Goal: Information Seeking & Learning: Understand process/instructions

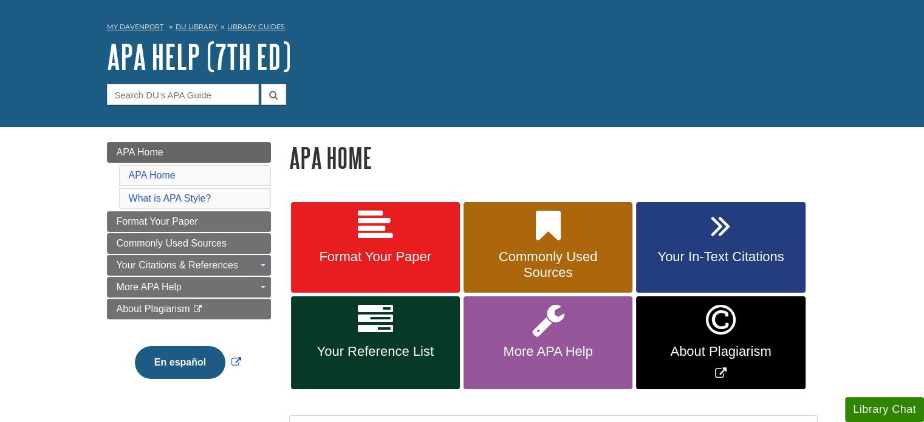
scroll to position [61, 0]
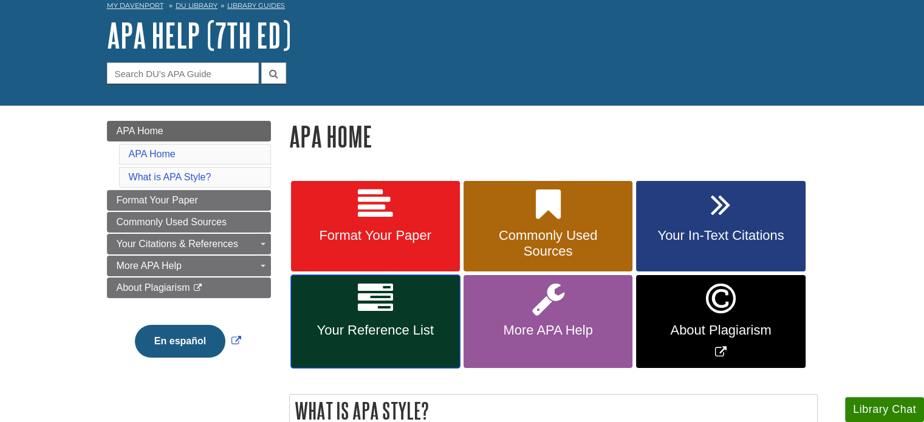
click at [388, 332] on span "Your Reference List" at bounding box center [375, 331] width 151 height 16
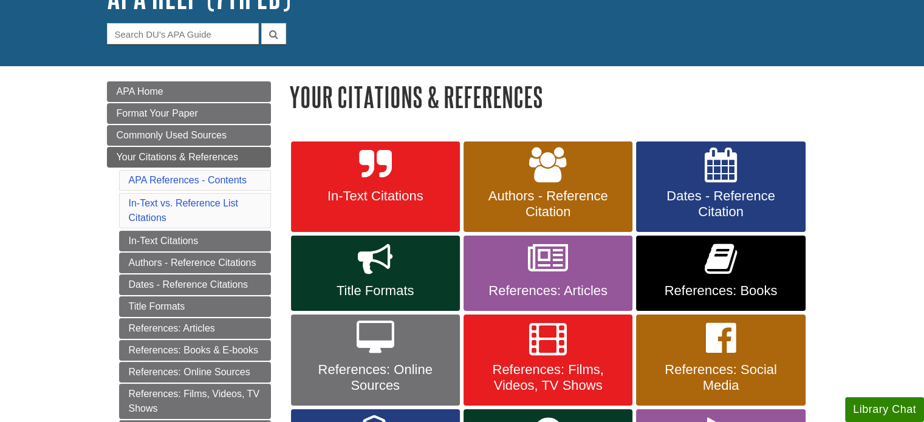
scroll to position [122, 0]
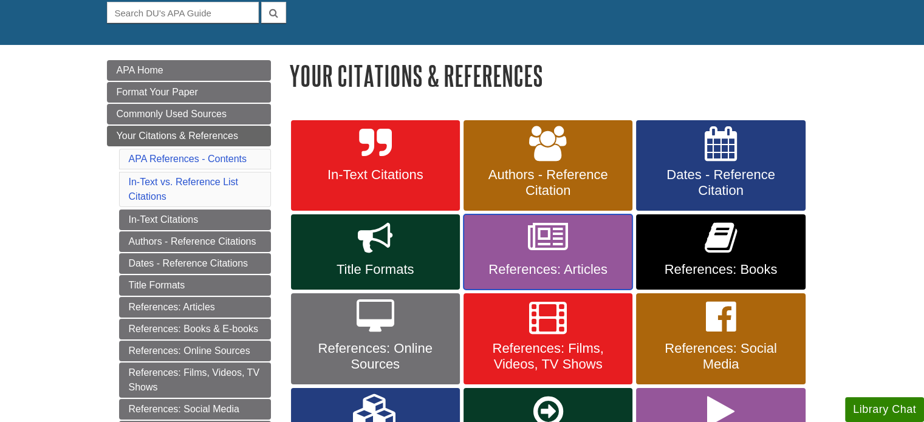
click at [558, 245] on icon at bounding box center [548, 238] width 40 height 35
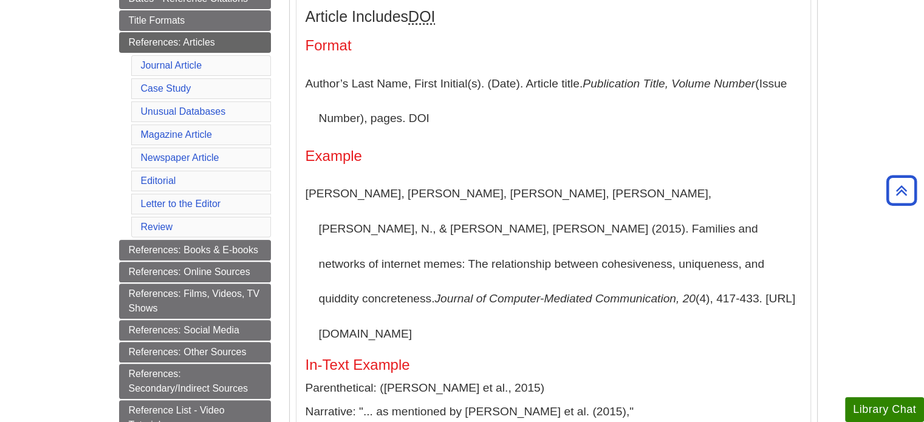
scroll to position [304, 0]
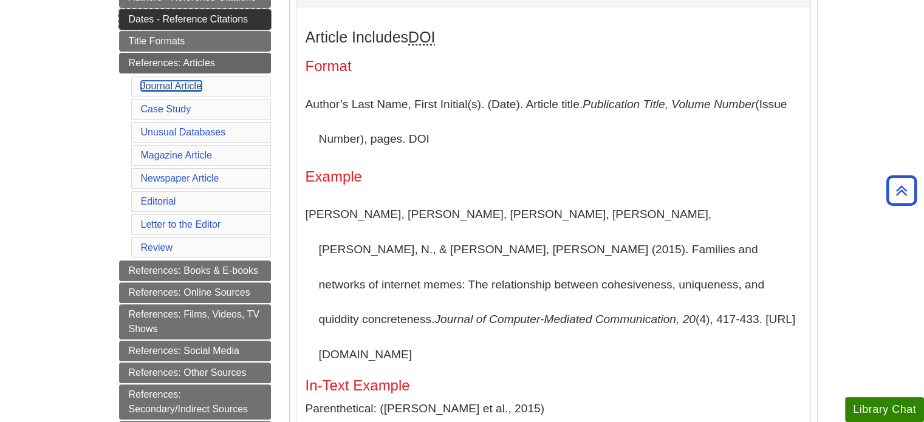
click at [150, 81] on link "Journal Article" at bounding box center [171, 86] width 61 height 10
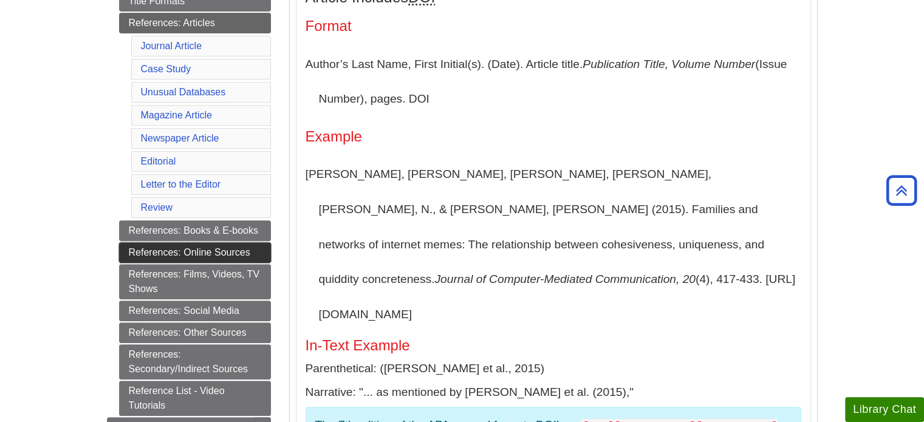
scroll to position [365, 0]
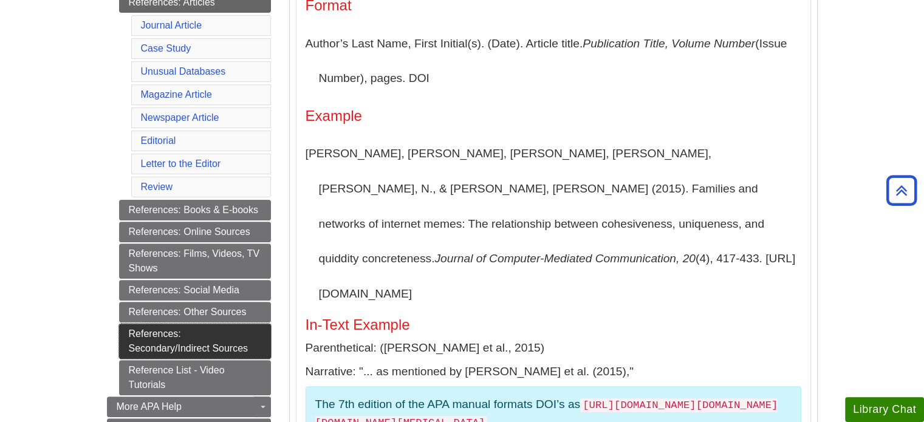
click at [184, 341] on link "References: Secondary/Indirect Sources" at bounding box center [195, 341] width 152 height 35
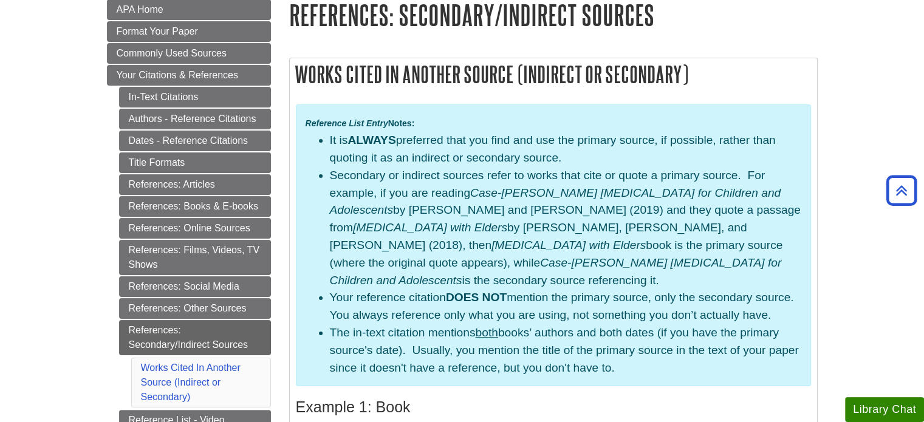
scroll to position [182, 0]
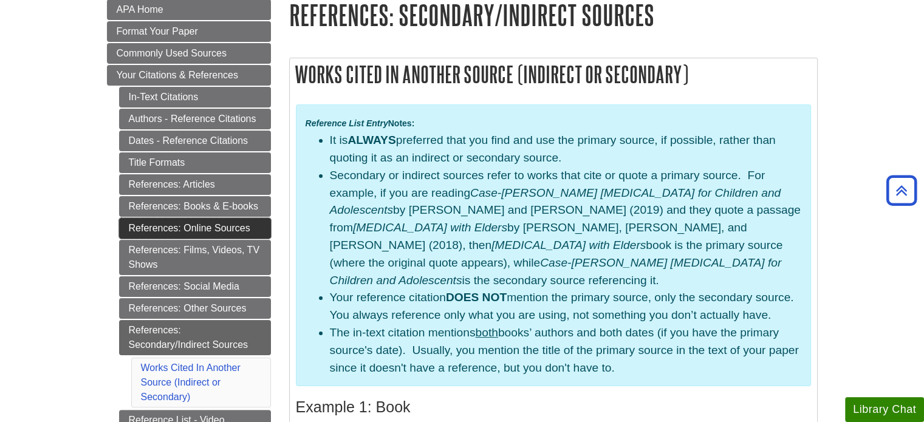
click at [225, 228] on link "References: Online Sources" at bounding box center [195, 228] width 152 height 21
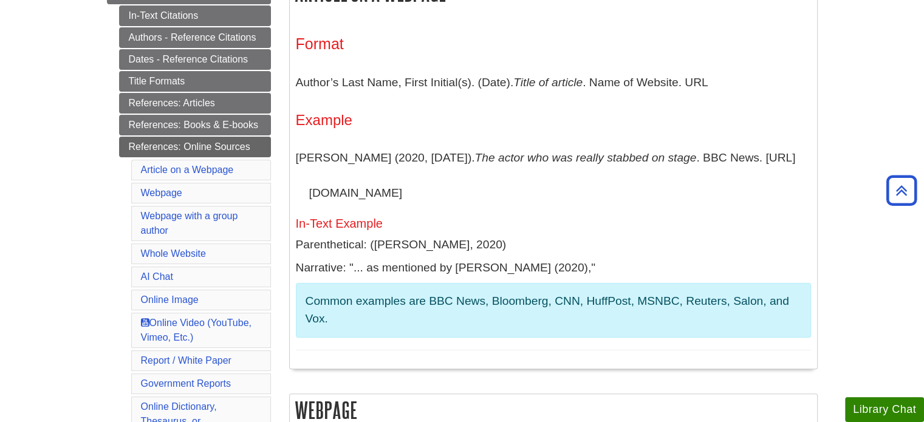
scroll to position [243, 0]
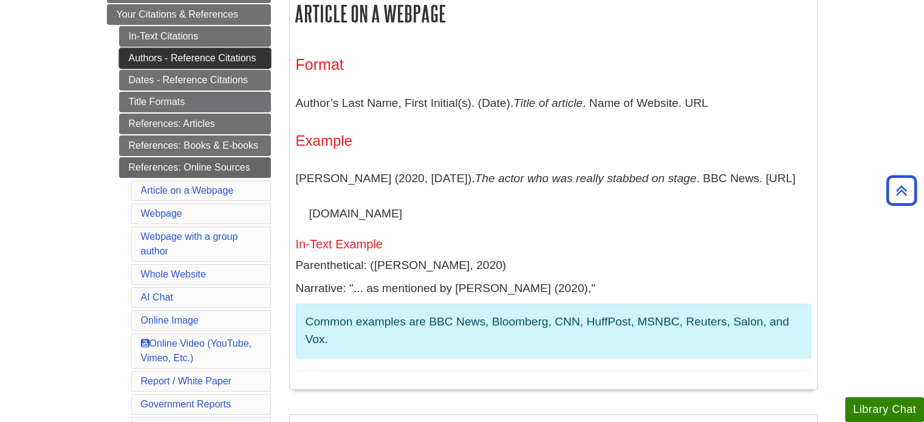
click at [173, 58] on link "Authors - Reference Citations" at bounding box center [195, 58] width 152 height 21
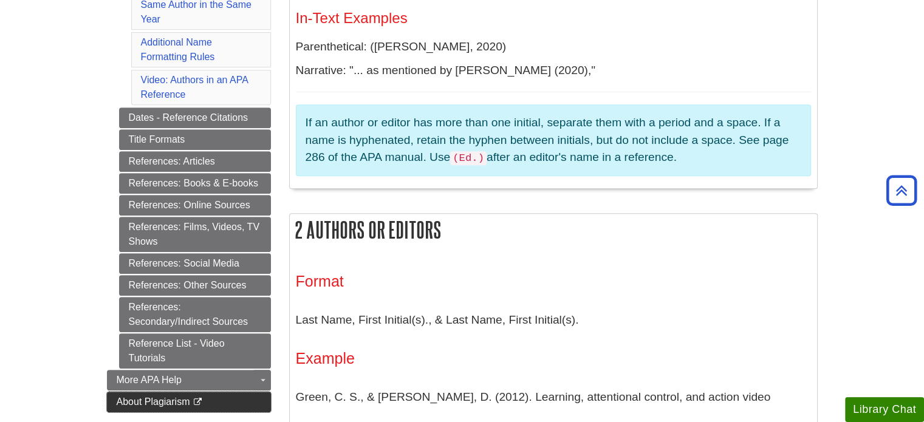
scroll to position [547, 0]
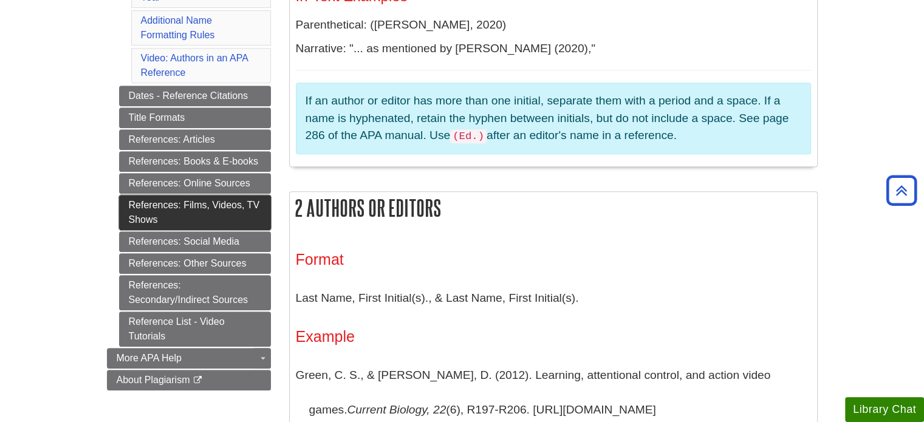
click at [190, 204] on link "References: Films, Videos, TV Shows" at bounding box center [195, 212] width 152 height 35
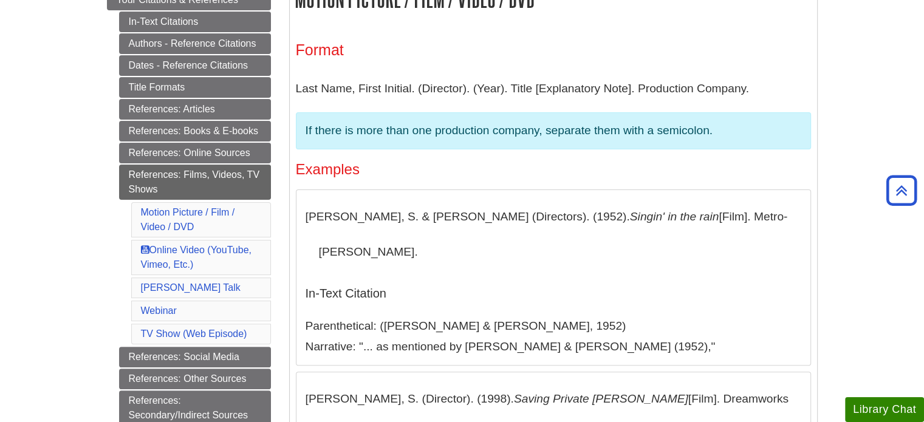
scroll to position [243, 0]
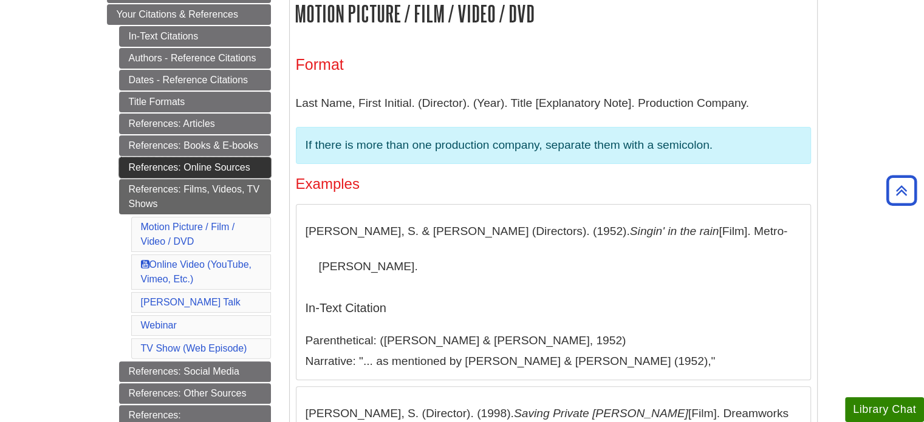
click at [168, 163] on link "References: Online Sources" at bounding box center [195, 167] width 152 height 21
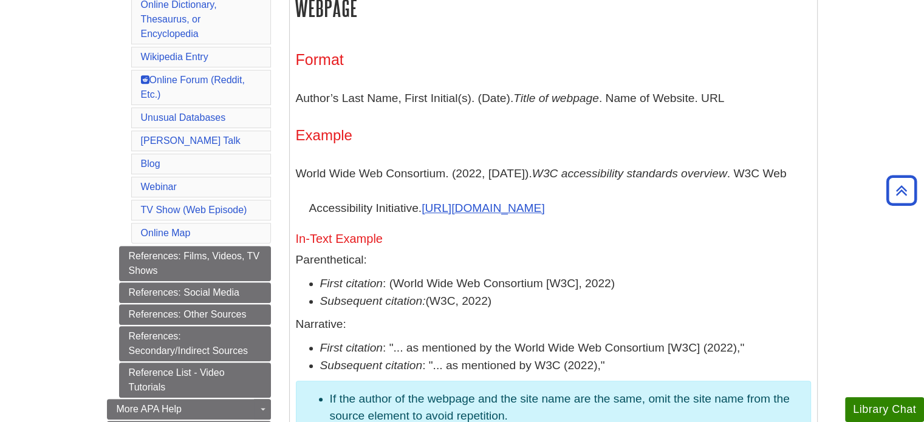
scroll to position [668, 0]
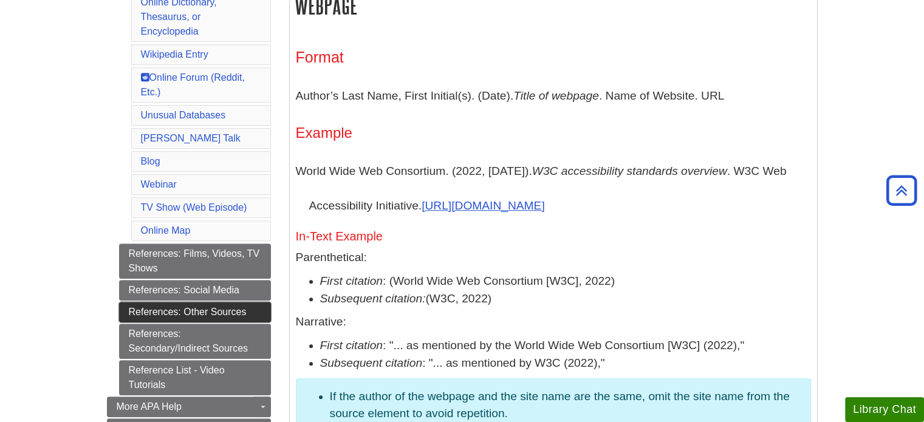
click at [208, 302] on link "References: Other Sources" at bounding box center [195, 312] width 152 height 21
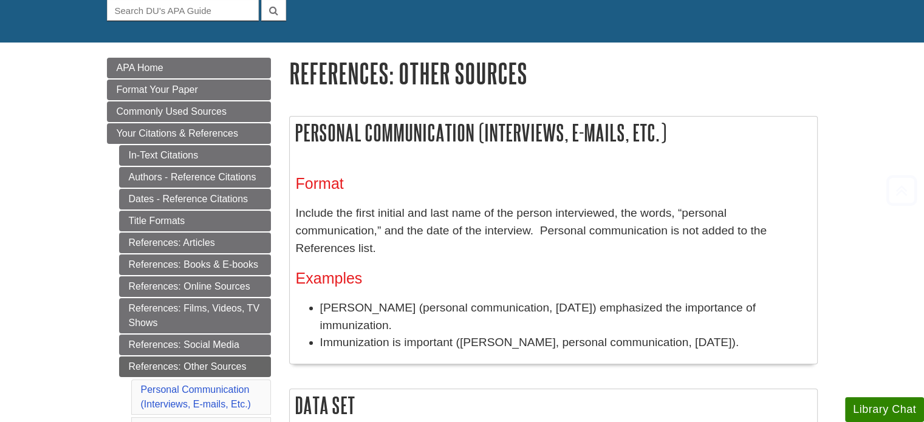
scroll to position [243, 0]
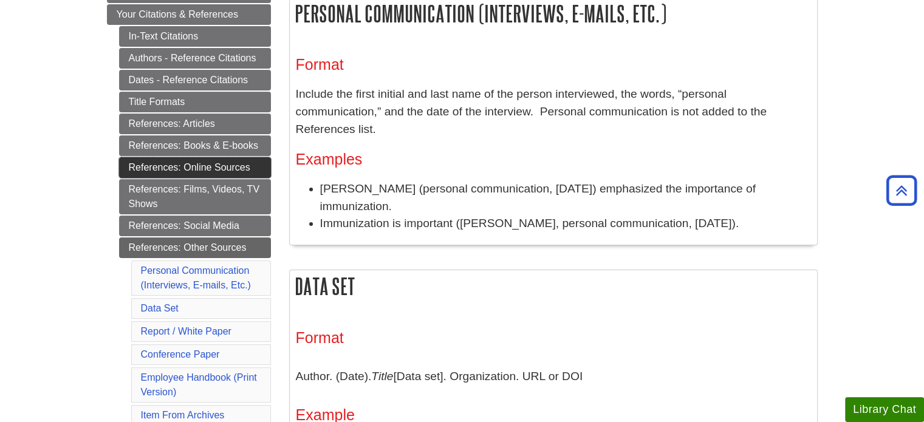
click at [174, 162] on link "References: Online Sources" at bounding box center [195, 167] width 152 height 21
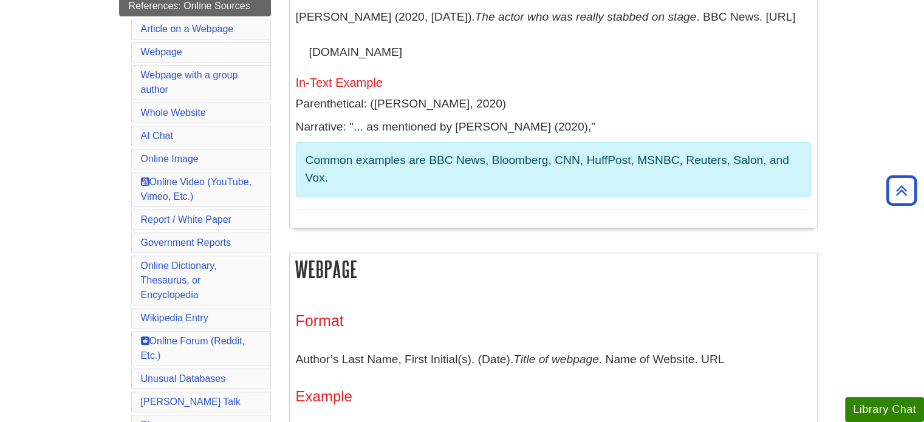
scroll to position [425, 0]
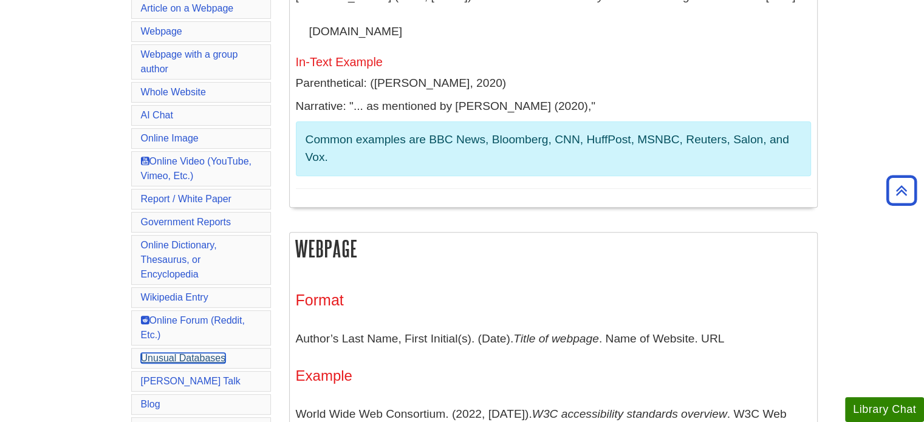
click at [166, 353] on link "Unusual Databases" at bounding box center [183, 358] width 85 height 10
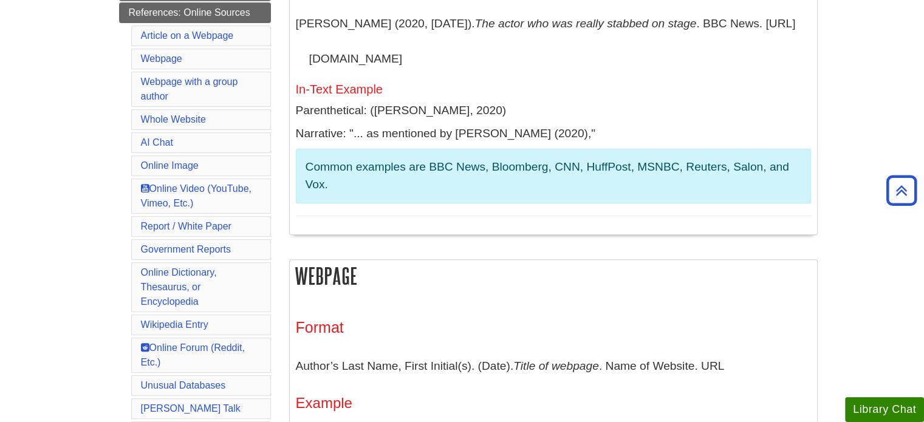
scroll to position [377, 0]
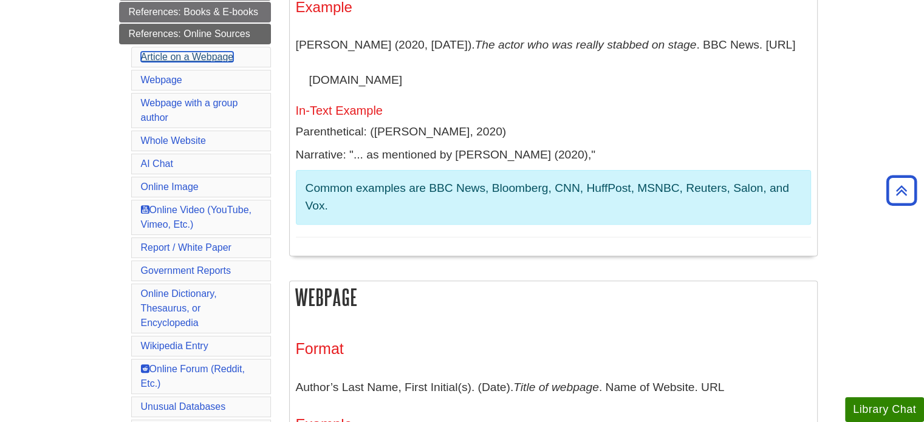
click at [206, 54] on link "Article on a Webpage" at bounding box center [187, 57] width 93 height 10
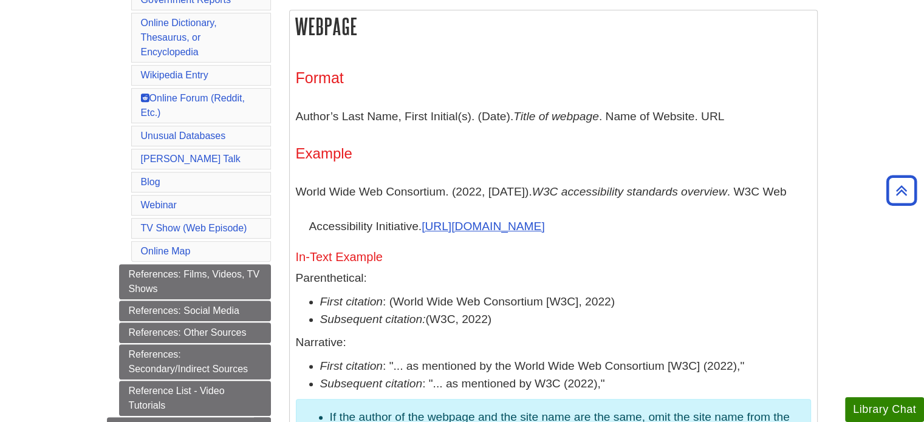
scroll to position [668, 0]
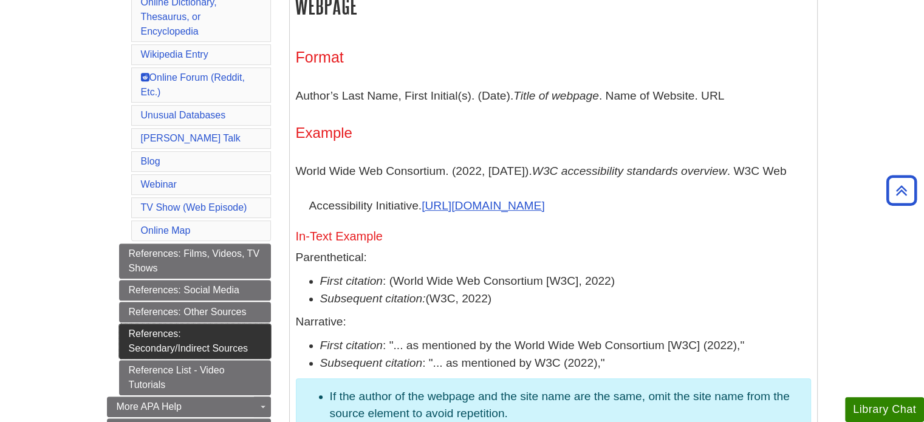
click at [193, 324] on link "References: Secondary/Indirect Sources" at bounding box center [195, 341] width 152 height 35
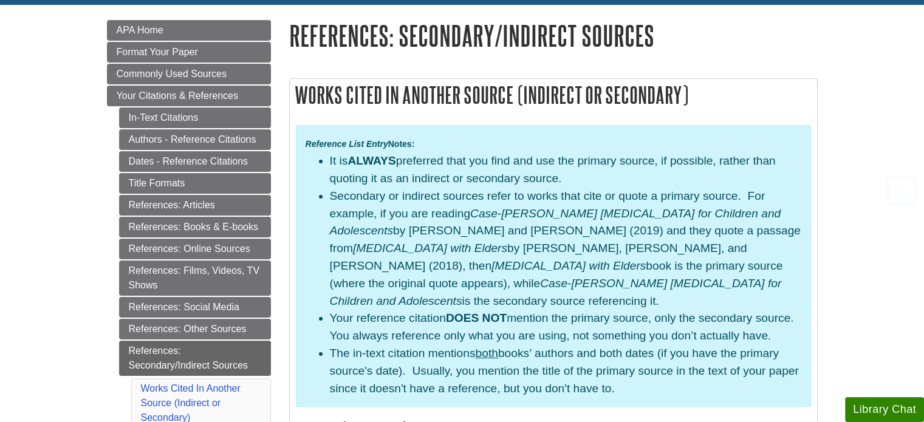
scroll to position [182, 0]
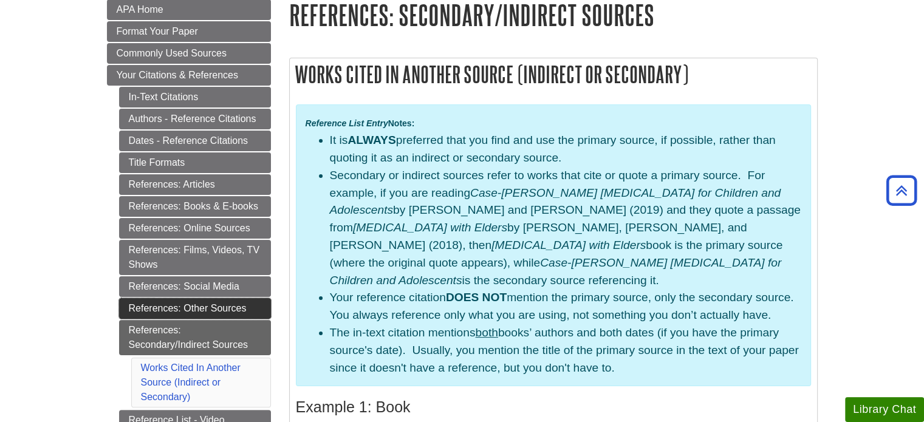
click at [210, 302] on link "References: Other Sources" at bounding box center [195, 308] width 152 height 21
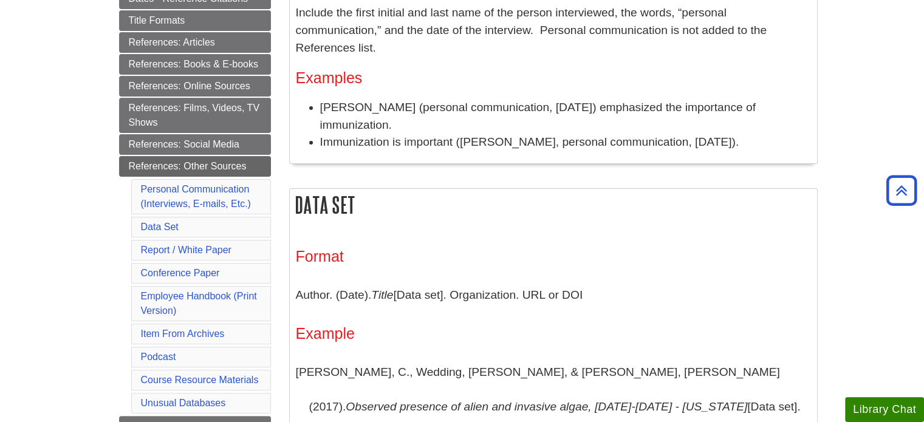
scroll to position [304, 0]
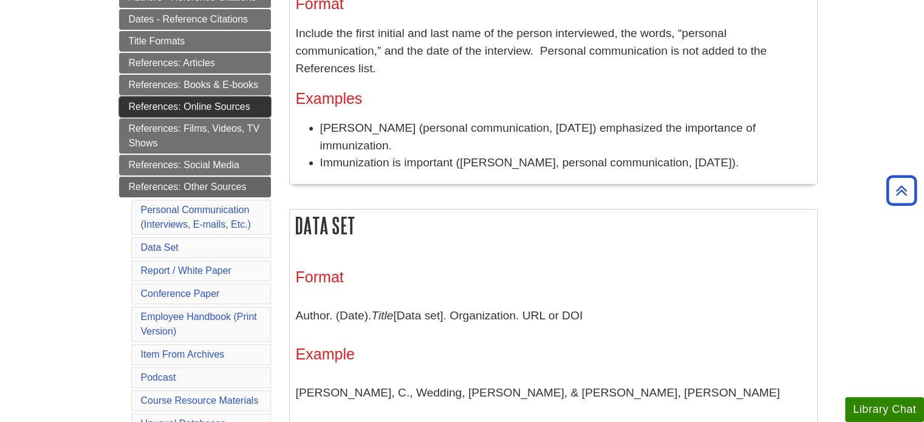
click at [204, 107] on link "References: Online Sources" at bounding box center [195, 107] width 152 height 21
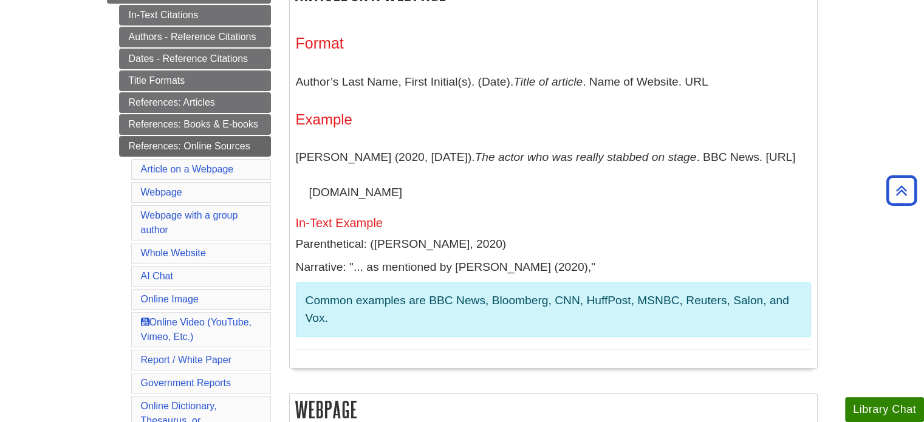
scroll to position [243, 0]
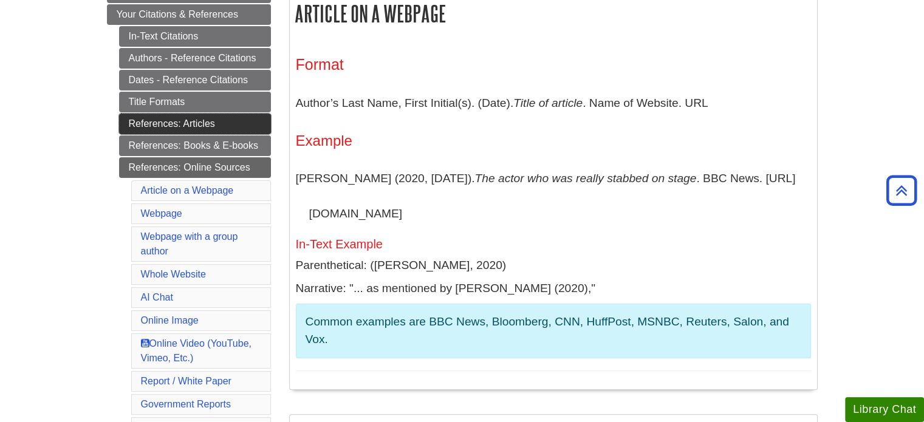
click at [145, 117] on link "References: Articles" at bounding box center [195, 124] width 152 height 21
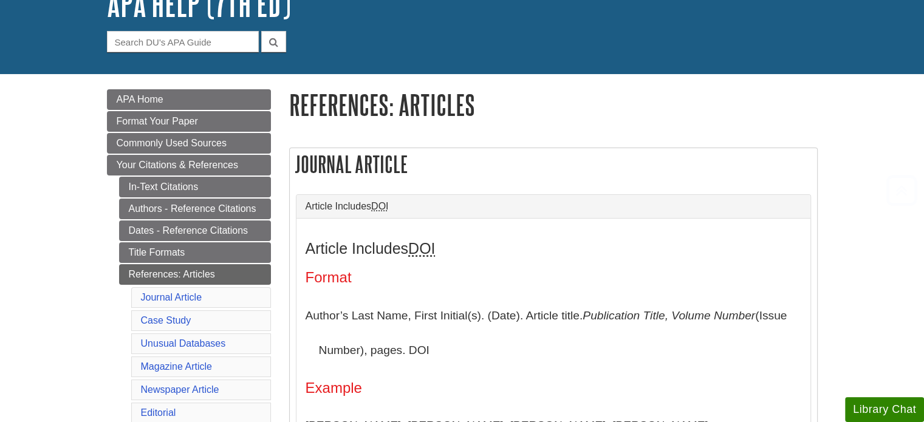
scroll to position [182, 0]
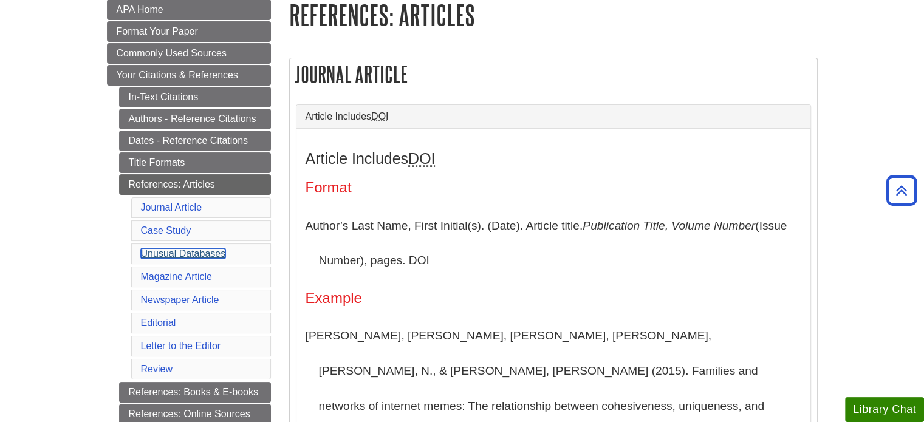
click at [175, 252] on link "Unusual Databases" at bounding box center [183, 253] width 85 height 10
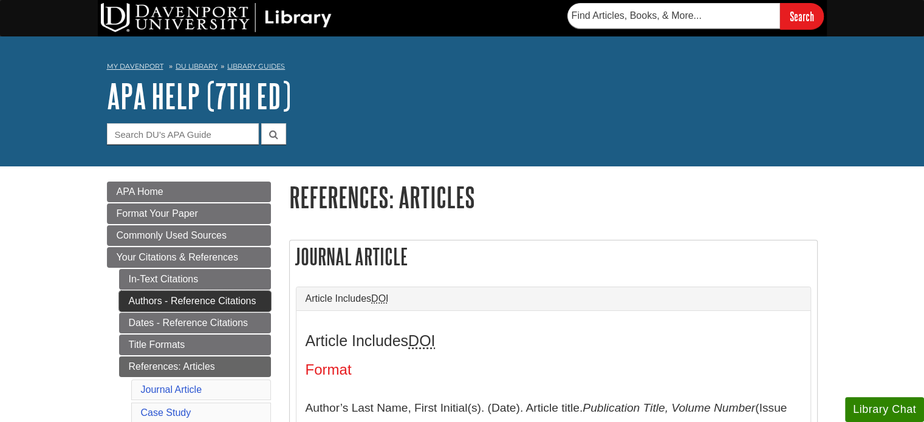
click at [163, 301] on link "Authors - Reference Citations" at bounding box center [195, 301] width 152 height 21
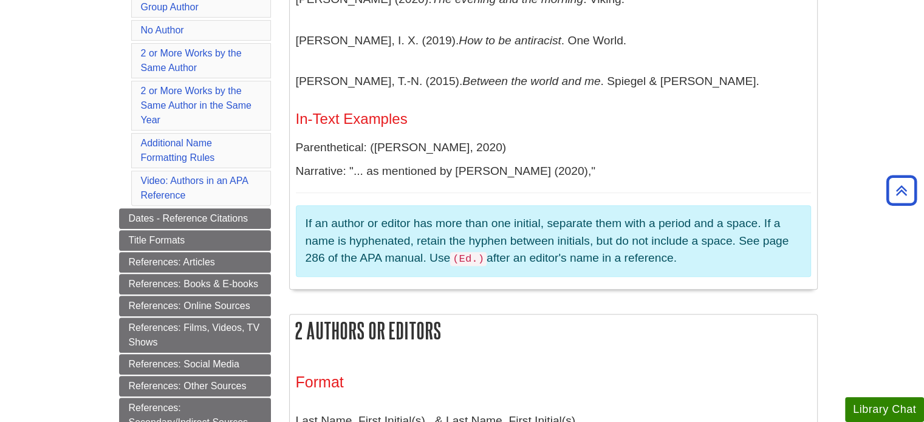
scroll to position [425, 0]
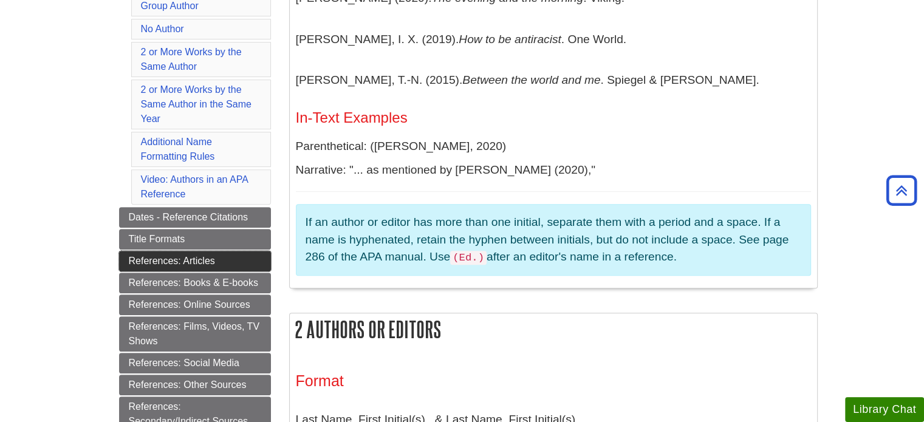
click at [214, 259] on link "References: Articles" at bounding box center [195, 261] width 152 height 21
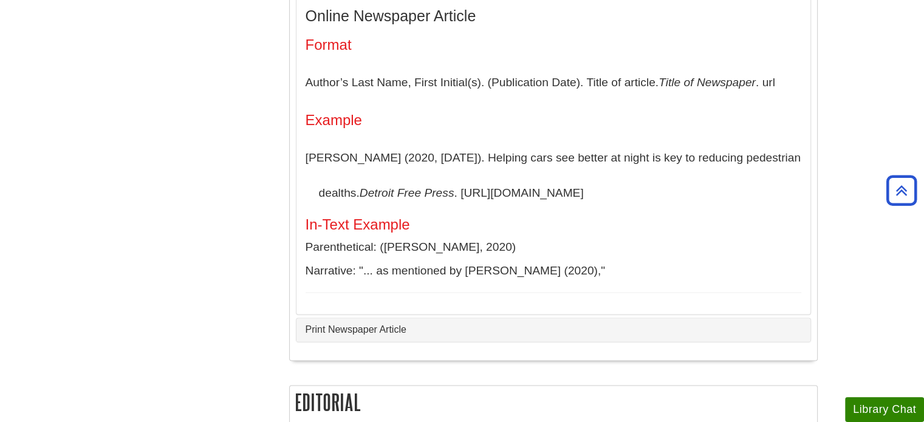
scroll to position [1936, 0]
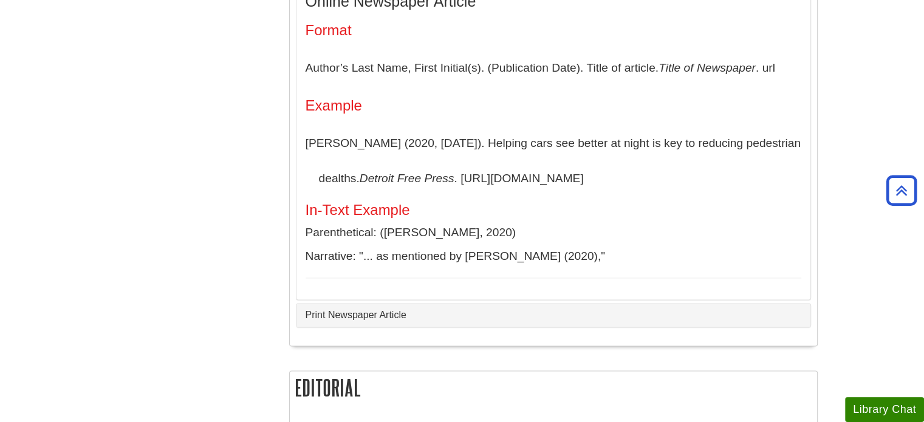
click at [416, 327] on div "Print Newspaper Article" at bounding box center [553, 315] width 514 height 23
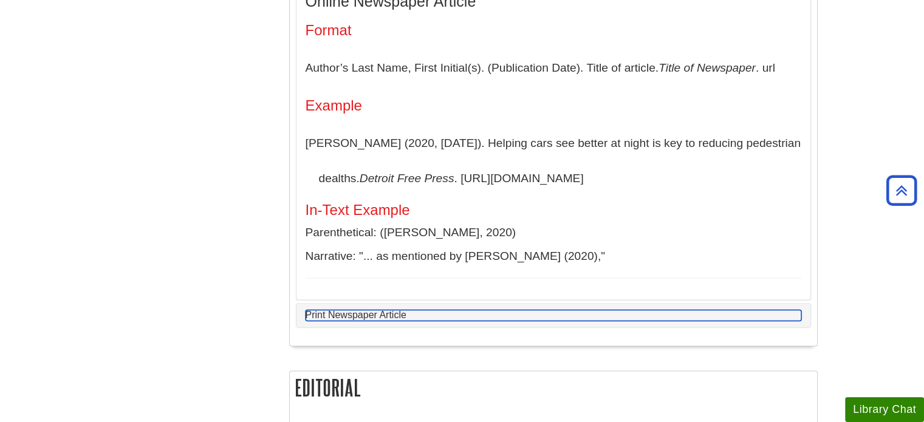
click at [382, 321] on link "Print Newspaper Article" at bounding box center [554, 315] width 496 height 11
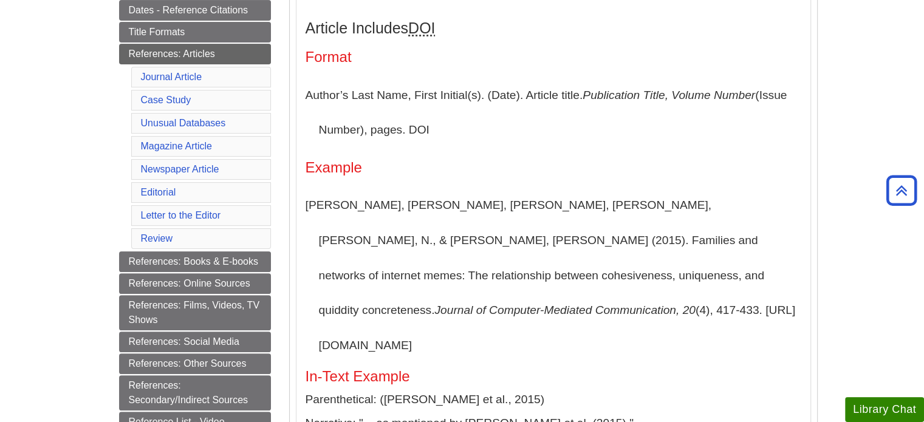
scroll to position [312, 0]
click at [176, 72] on link "Journal Article" at bounding box center [171, 77] width 61 height 10
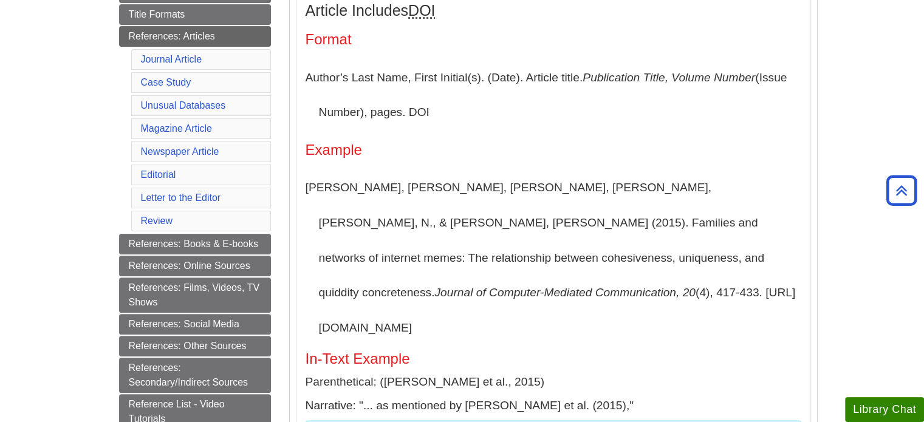
scroll to position [329, 0]
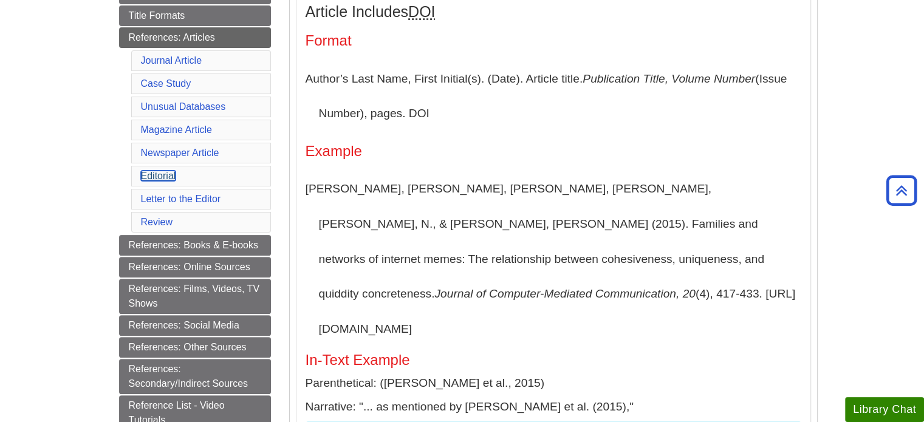
click at [155, 176] on link "Editorial" at bounding box center [158, 176] width 35 height 10
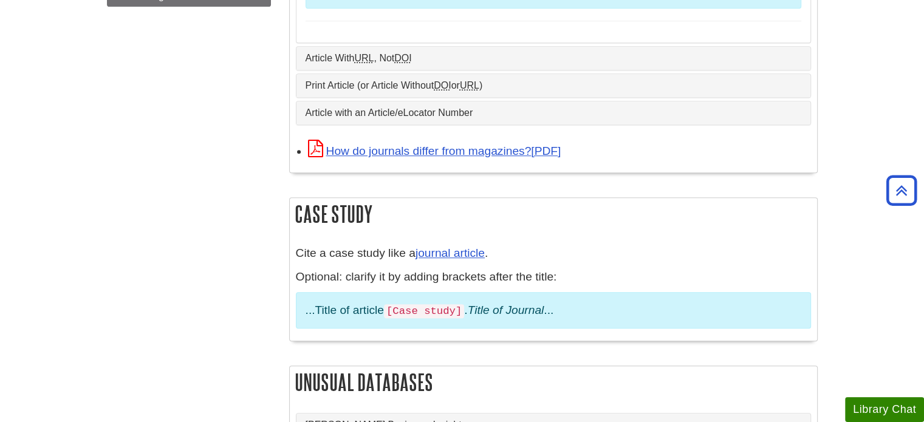
scroll to position [792, 0]
